Goal: Navigation & Orientation: Find specific page/section

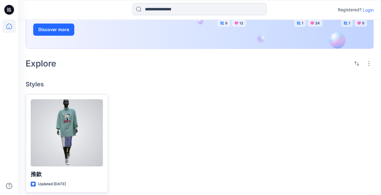
scroll to position [91, 0]
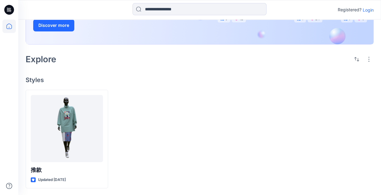
click at [373, 11] on p "Login" at bounding box center [368, 10] width 11 height 6
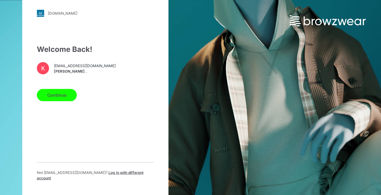
click at [63, 96] on button "Continue" at bounding box center [57, 95] width 40 height 12
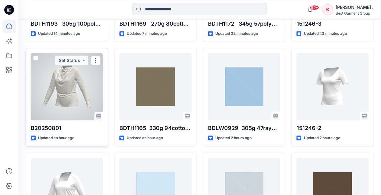
scroll to position [258, 0]
click at [69, 102] on div at bounding box center [67, 86] width 72 height 67
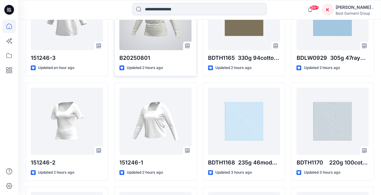
scroll to position [329, 0]
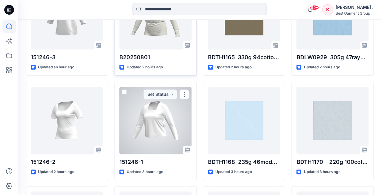
click at [154, 99] on div at bounding box center [155, 120] width 72 height 67
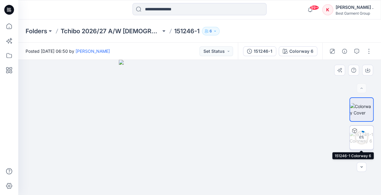
click at [366, 136] on div "6 %" at bounding box center [361, 137] width 15 height 5
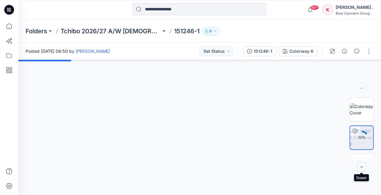
click at [363, 166] on icon "button" at bounding box center [361, 166] width 5 height 5
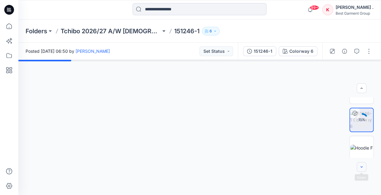
scroll to position [24, 0]
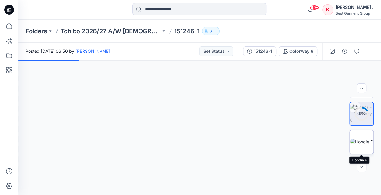
click at [365, 143] on img at bounding box center [362, 141] width 23 height 6
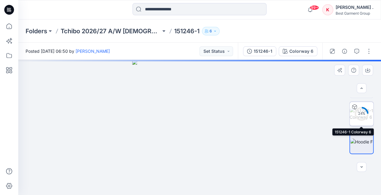
click at [359, 117] on circle at bounding box center [362, 113] width 12 height 12
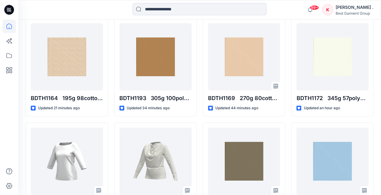
scroll to position [182, 0]
